Goal: Find specific page/section

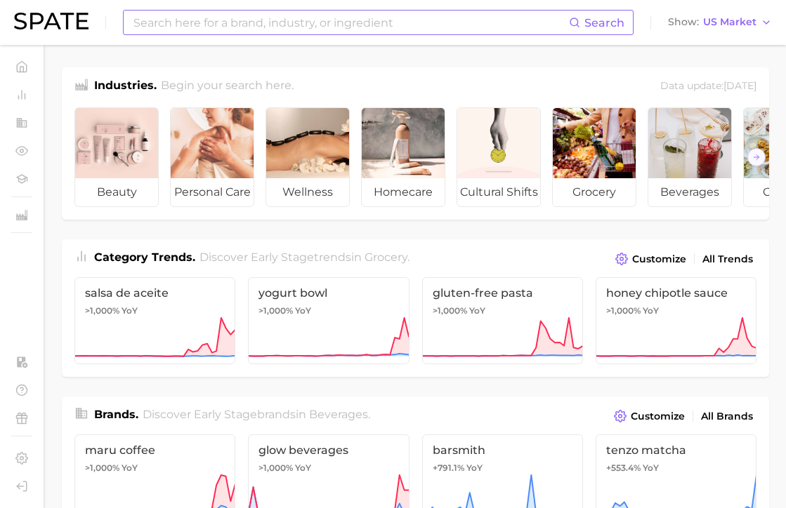
click at [209, 25] on input at bounding box center [350, 23] width 437 height 24
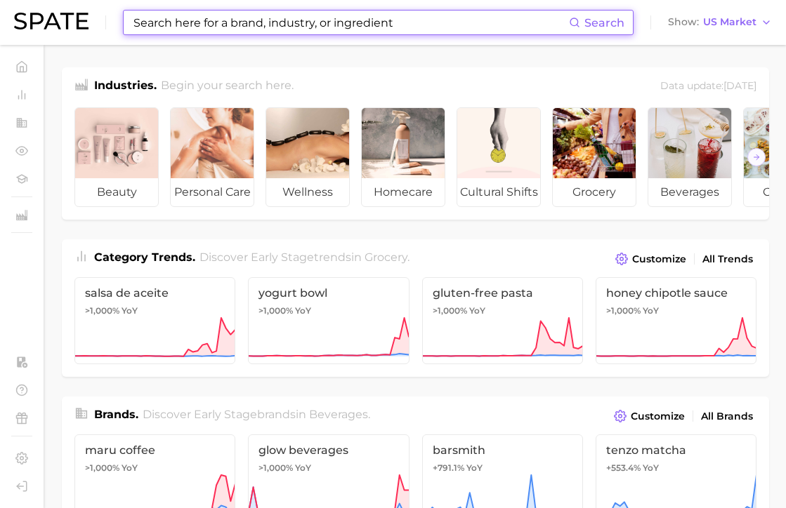
click at [241, 19] on input at bounding box center [350, 23] width 437 height 24
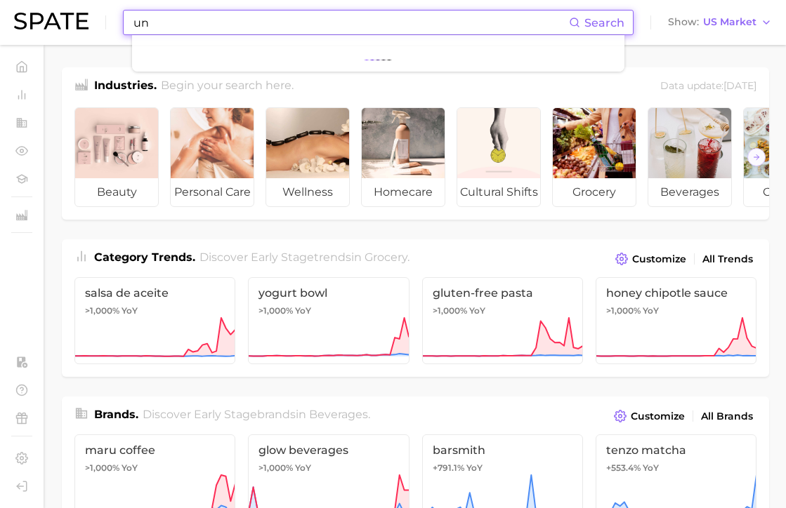
type input "u"
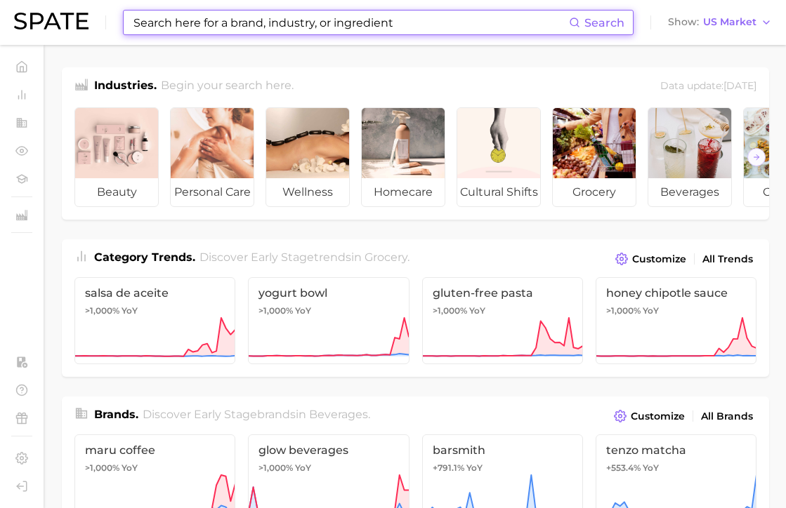
type input "g"
